Goal: Download file/media

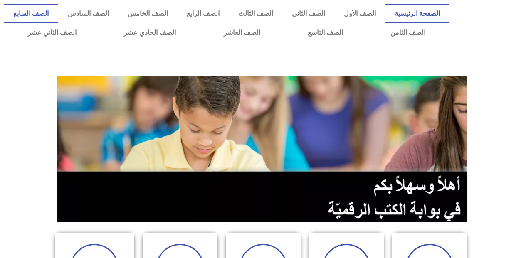
click at [58, 8] on link "الصف السابع" at bounding box center [31, 13] width 54 height 19
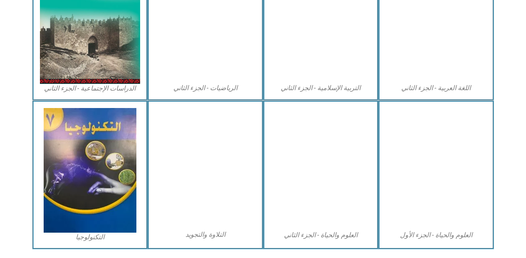
scroll to position [484, 0]
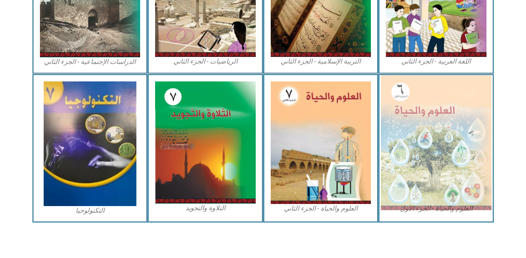
click at [465, 140] on img at bounding box center [436, 142] width 111 height 135
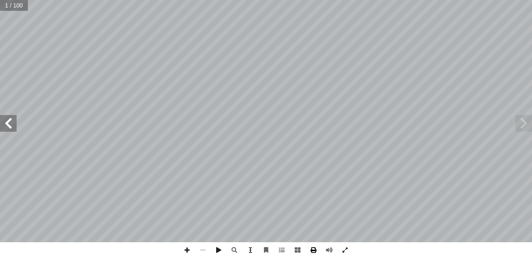
click at [316, 251] on span at bounding box center [314, 250] width 16 height 16
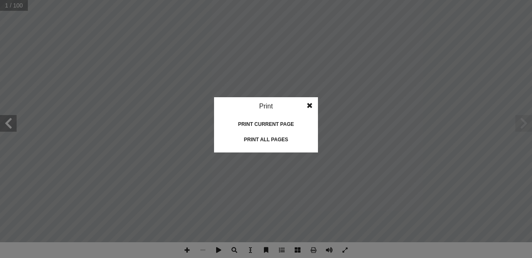
click at [266, 139] on div "Print all pages" at bounding box center [265, 139] width 83 height 13
